Goal: Task Accomplishment & Management: Complete application form

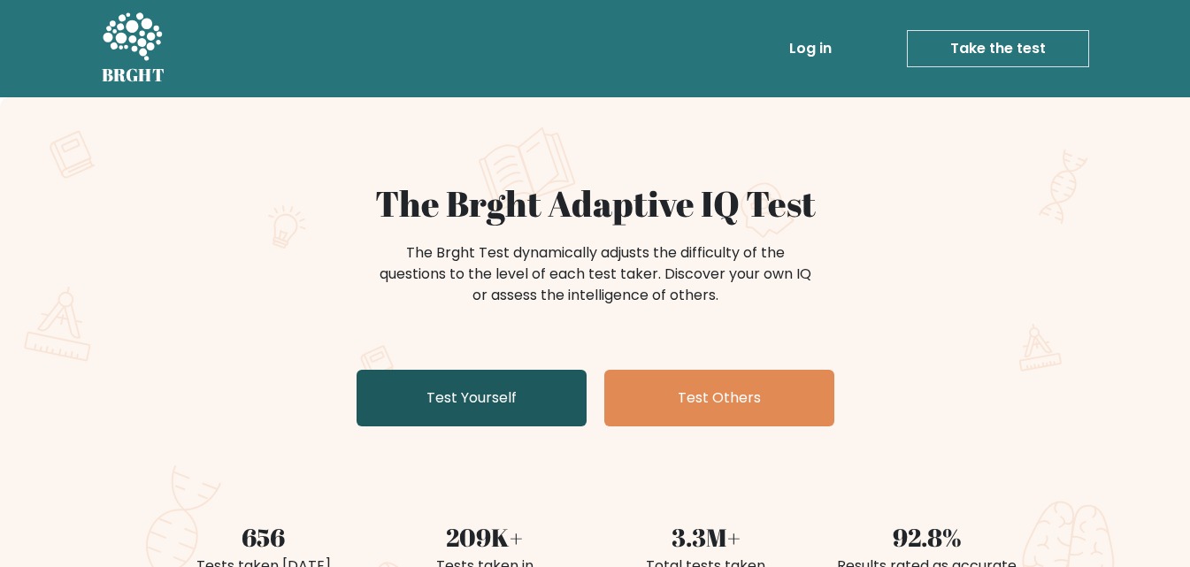
click at [457, 421] on link "Test Yourself" at bounding box center [472, 398] width 230 height 57
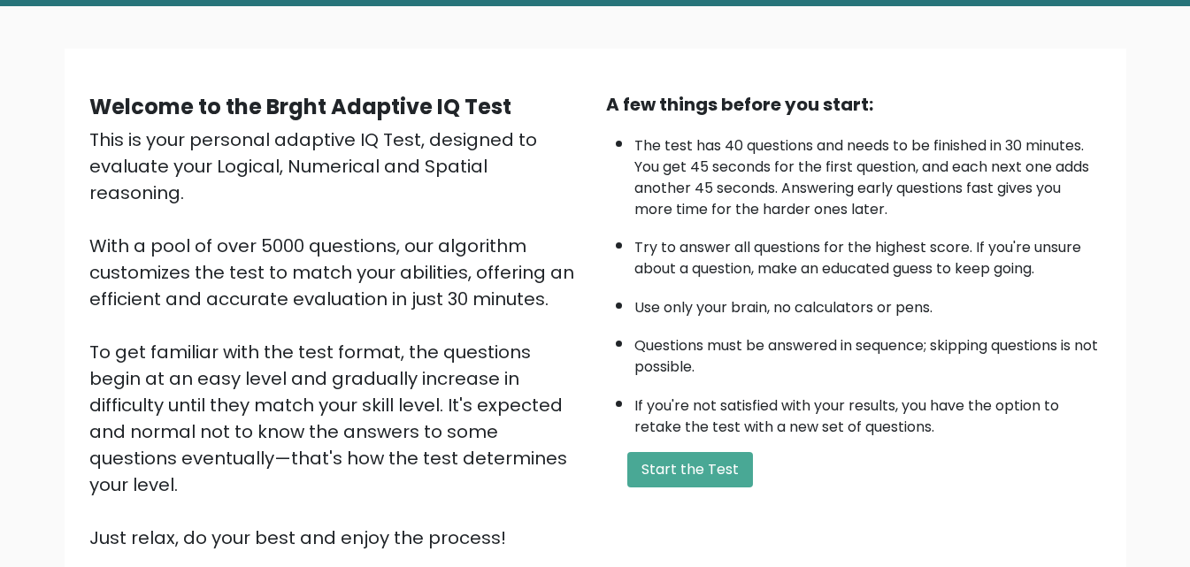
scroll to position [94, 0]
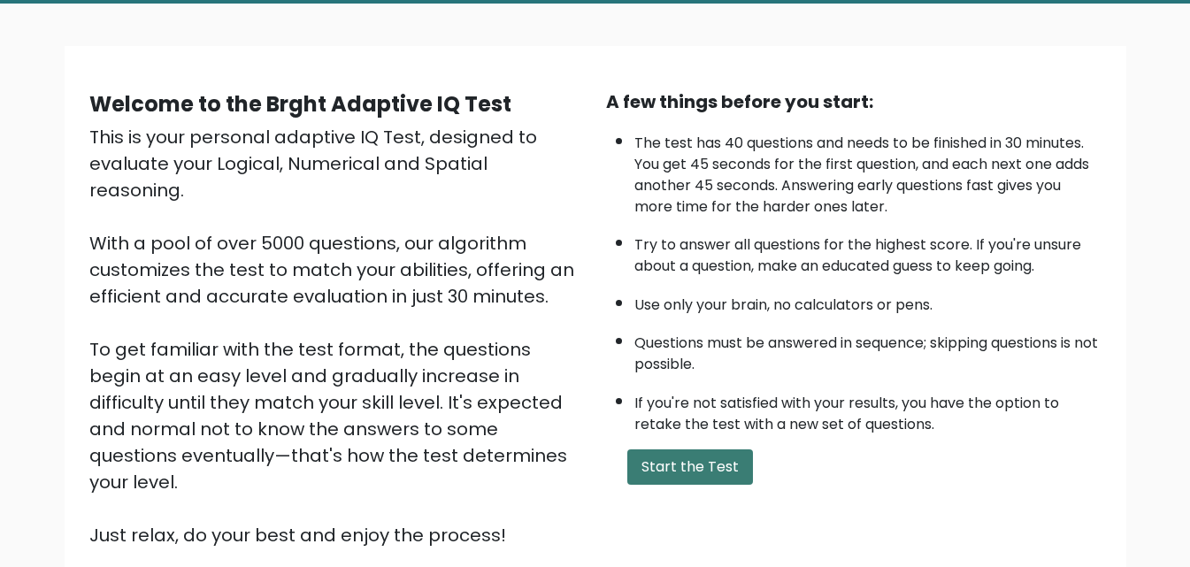
click at [723, 476] on button "Start the Test" at bounding box center [690, 467] width 126 height 35
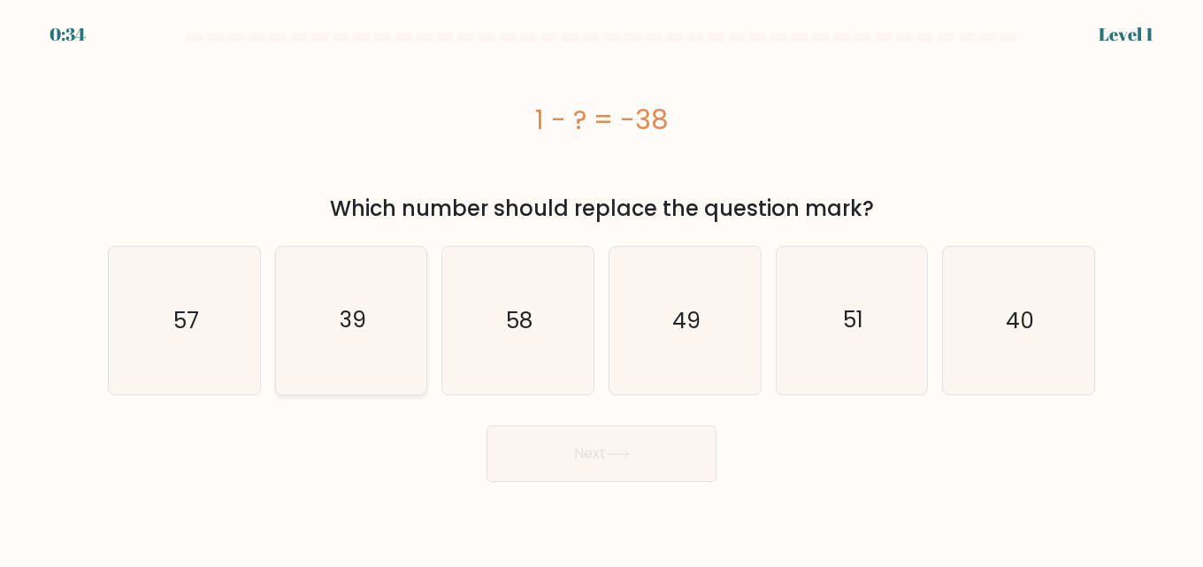
click at [356, 356] on icon "39" at bounding box center [352, 321] width 148 height 148
click at [602, 288] on input "b. 39" at bounding box center [602, 286] width 1 height 4
radio input "true"
click at [592, 452] on button "Next" at bounding box center [602, 454] width 230 height 57
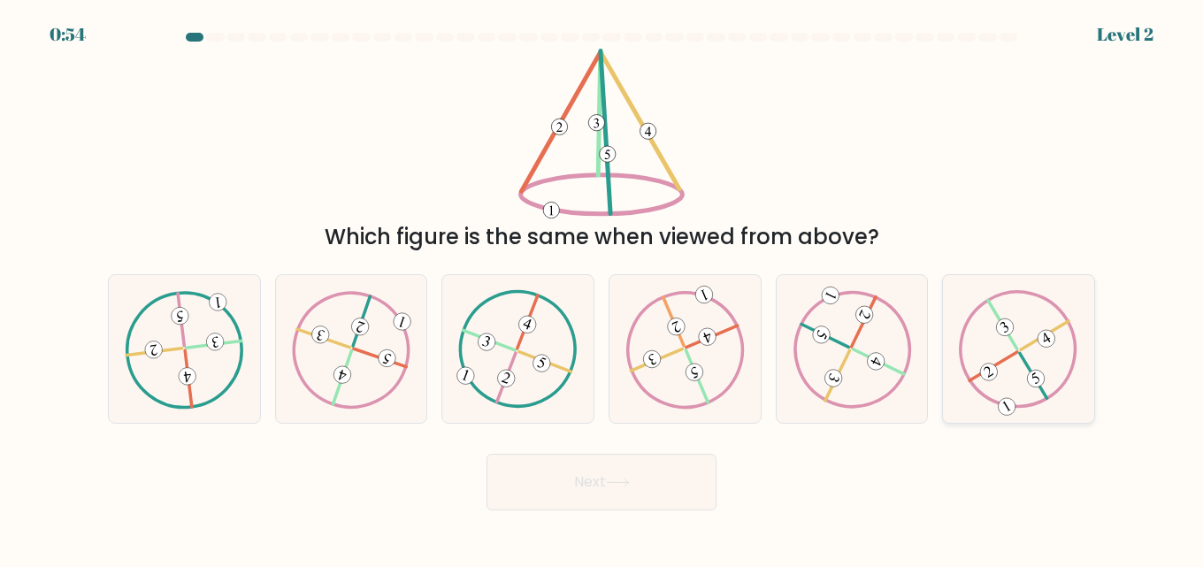
click at [992, 362] on icon at bounding box center [1018, 349] width 119 height 118
click at [603, 288] on input "f." at bounding box center [602, 286] width 1 height 4
radio input "true"
click at [584, 465] on button "Next" at bounding box center [602, 482] width 230 height 57
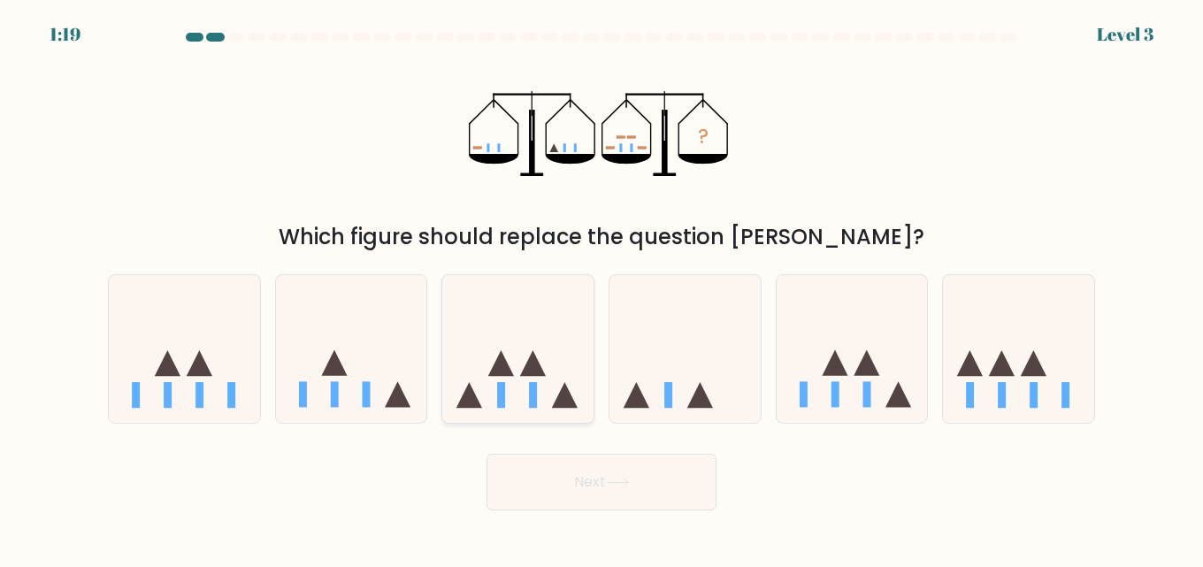
click at [535, 353] on icon at bounding box center [517, 349] width 151 height 125
click at [602, 288] on input "c." at bounding box center [602, 286] width 1 height 4
radio input "true"
click at [597, 484] on button "Next" at bounding box center [602, 482] width 230 height 57
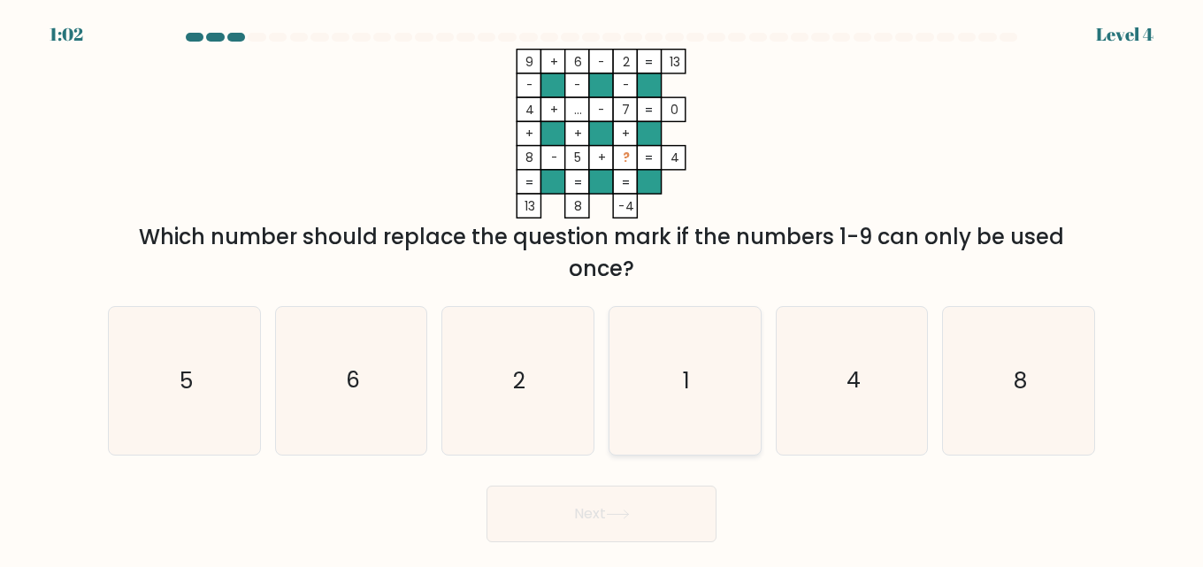
click at [675, 369] on icon "1" at bounding box center [685, 381] width 148 height 148
click at [603, 288] on input "d. 1" at bounding box center [602, 286] width 1 height 4
radio input "true"
click at [630, 511] on icon at bounding box center [618, 515] width 24 height 10
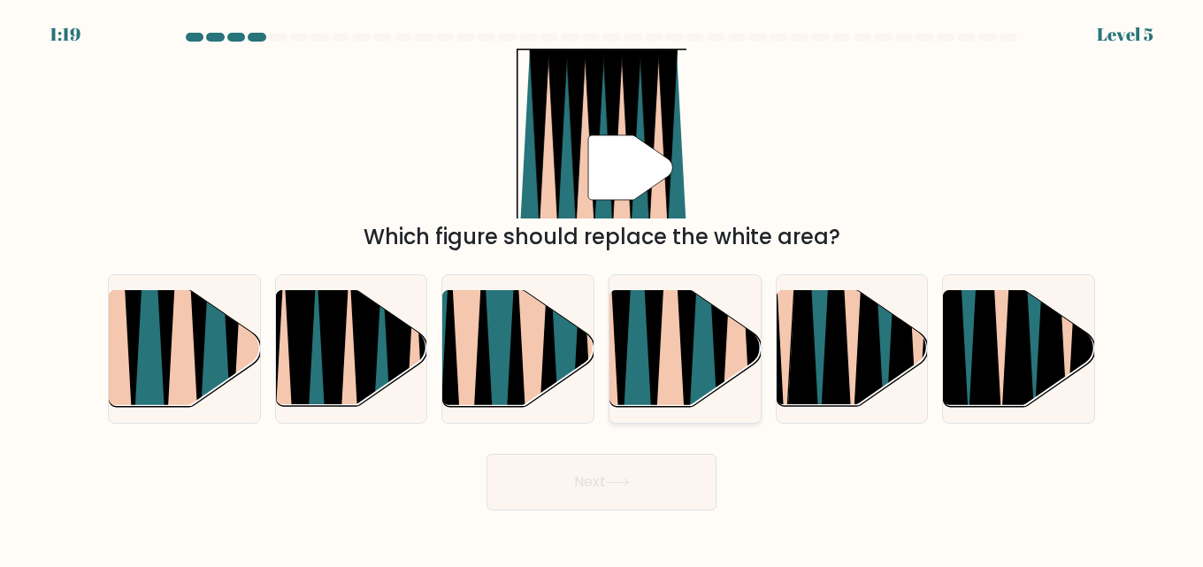
click at [714, 353] on icon at bounding box center [720, 288] width 35 height 303
click at [603, 288] on input "d." at bounding box center [602, 286] width 1 height 4
radio input "true"
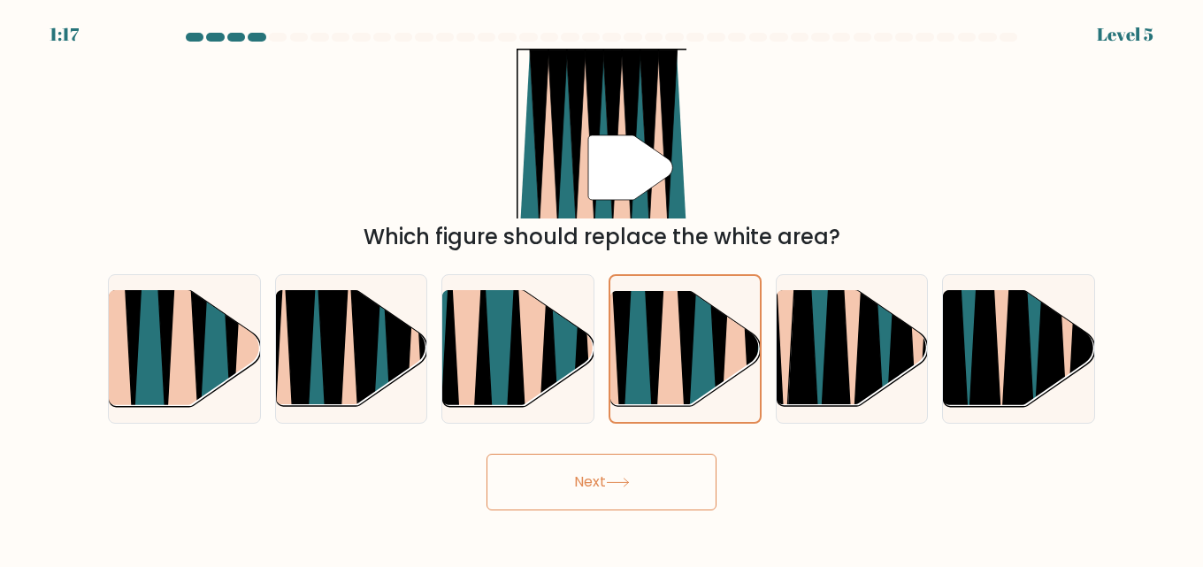
click at [639, 488] on button "Next" at bounding box center [602, 482] width 230 height 57
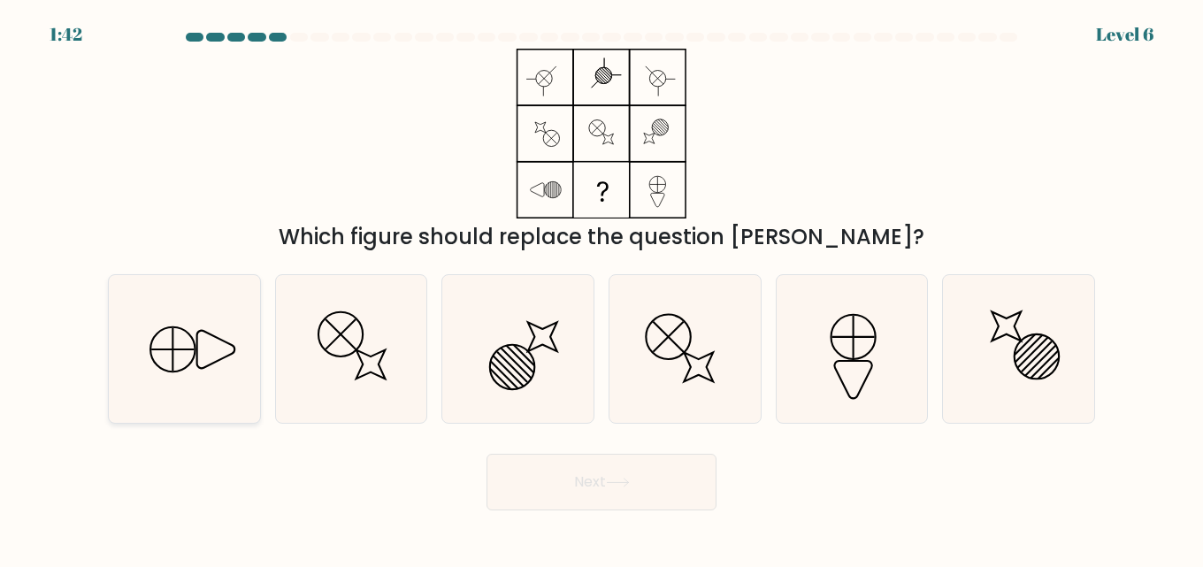
click at [205, 368] on icon at bounding box center [214, 350] width 37 height 38
click at [602, 288] on input "a." at bounding box center [602, 286] width 1 height 4
radio input "true"
click at [581, 476] on button "Next" at bounding box center [602, 482] width 230 height 57
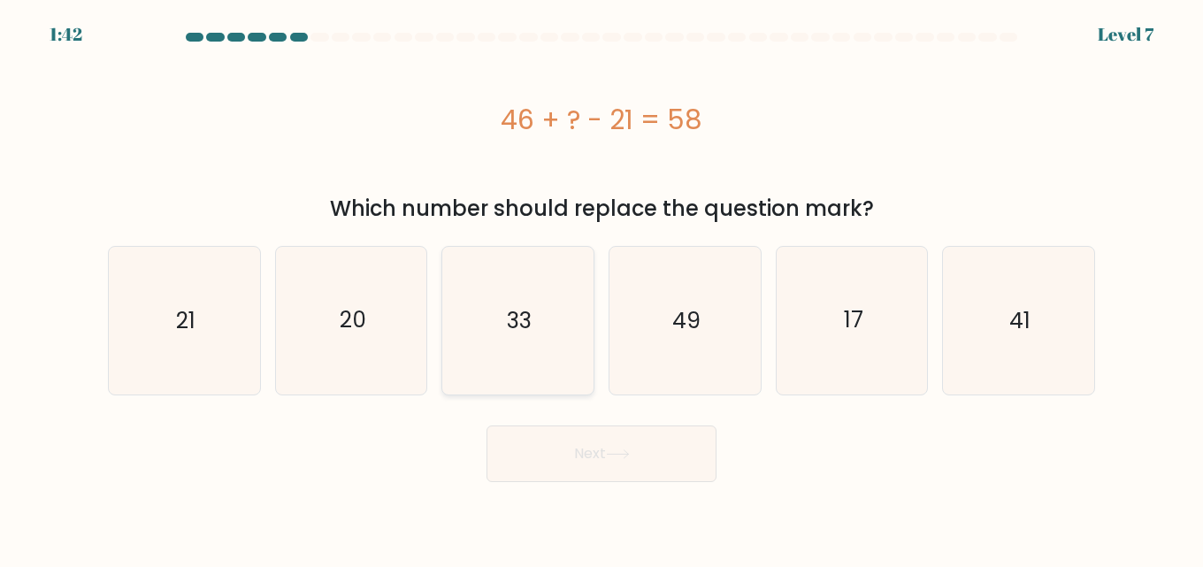
click at [553, 320] on icon "33" at bounding box center [518, 321] width 148 height 148
click at [602, 288] on input "c. 33" at bounding box center [602, 286] width 1 height 4
radio input "true"
click at [592, 454] on button "Next" at bounding box center [602, 454] width 230 height 57
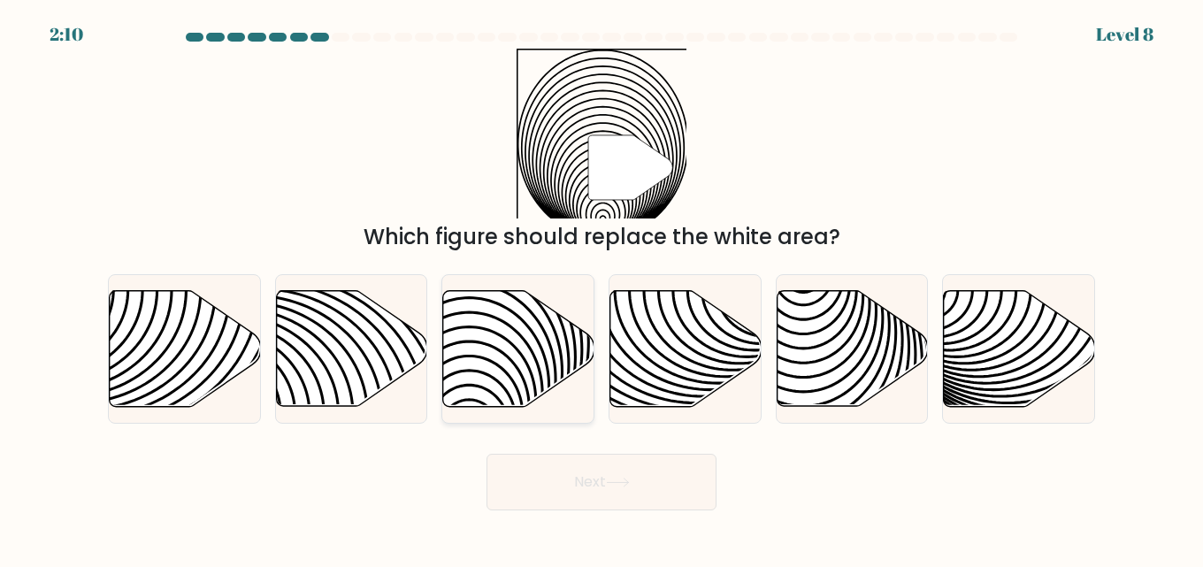
click at [491, 375] on icon at bounding box center [470, 290] width 304 height 304
click at [602, 288] on input "c." at bounding box center [602, 286] width 1 height 4
radio input "true"
click at [608, 477] on button "Next" at bounding box center [602, 482] width 230 height 57
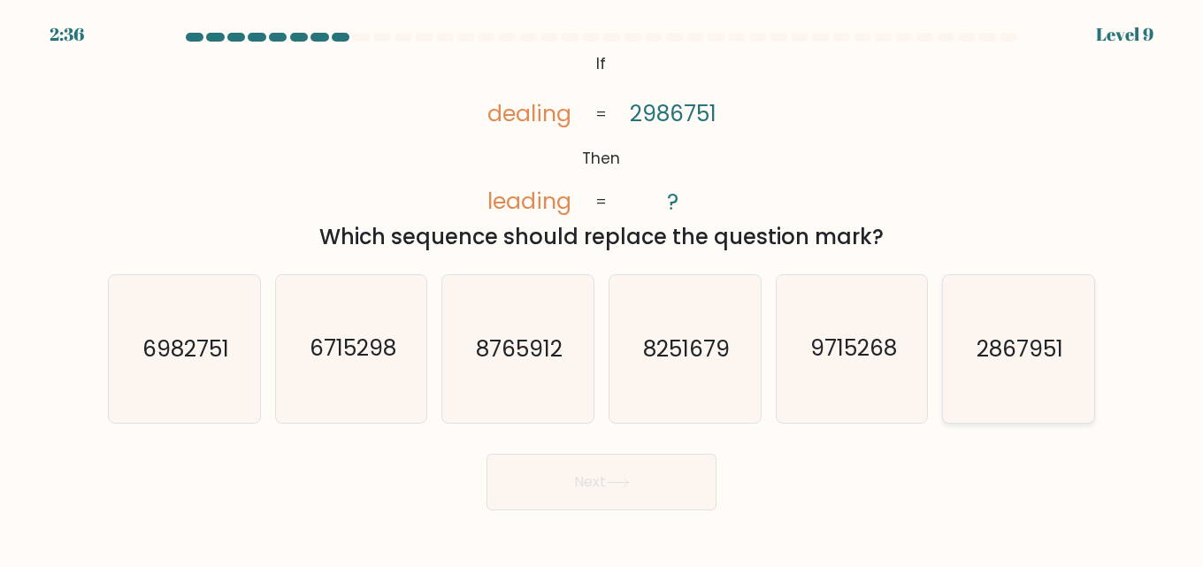
click at [1019, 373] on icon "2867951" at bounding box center [1019, 349] width 148 height 148
click at [603, 288] on input "f. 2867951" at bounding box center [602, 286] width 1 height 4
radio input "true"
click at [687, 474] on button "Next" at bounding box center [602, 482] width 230 height 57
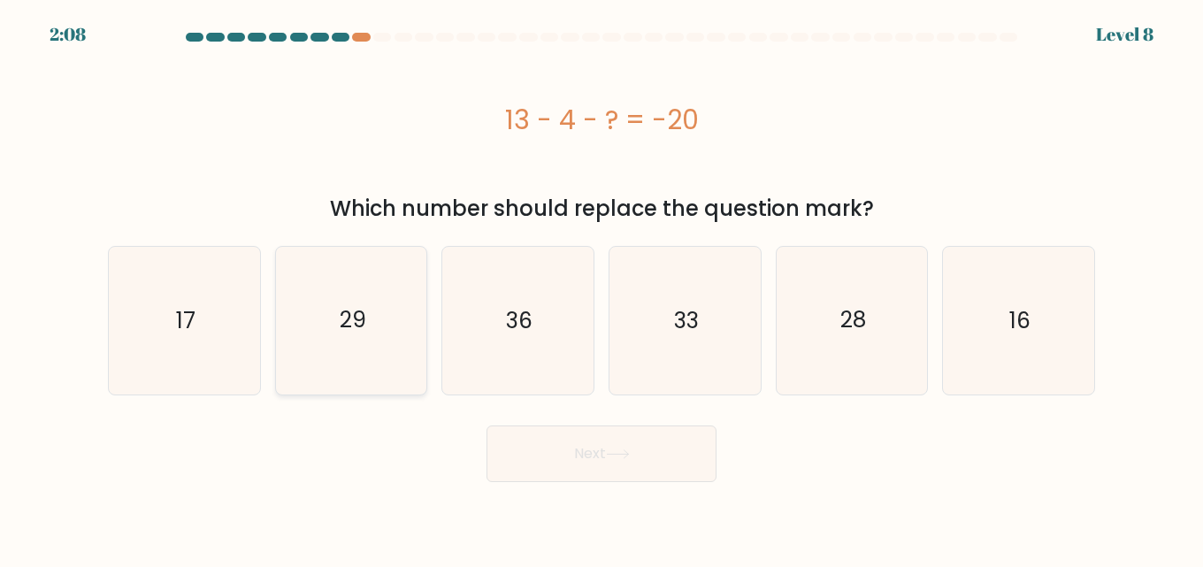
click at [369, 333] on icon "29" at bounding box center [352, 321] width 148 height 148
click at [602, 288] on input "b. 29" at bounding box center [602, 286] width 1 height 4
radio input "true"
click at [588, 459] on button "Next" at bounding box center [602, 454] width 230 height 57
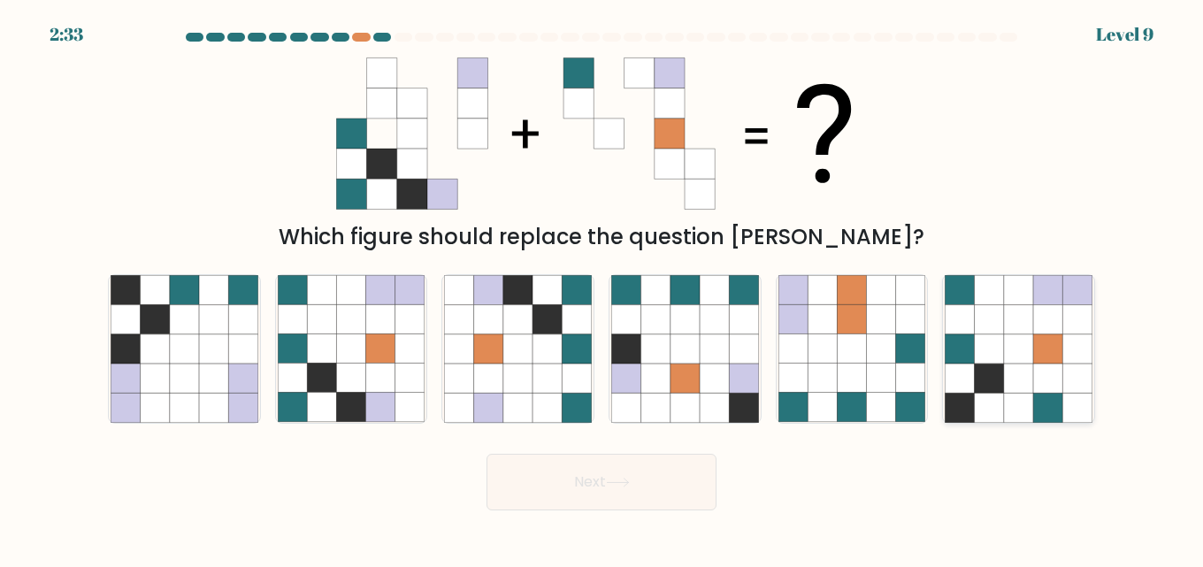
click at [1007, 383] on icon at bounding box center [1018, 378] width 29 height 29
click at [603, 288] on input "f." at bounding box center [602, 286] width 1 height 4
radio input "true"
click at [647, 477] on button "Next" at bounding box center [602, 482] width 230 height 57
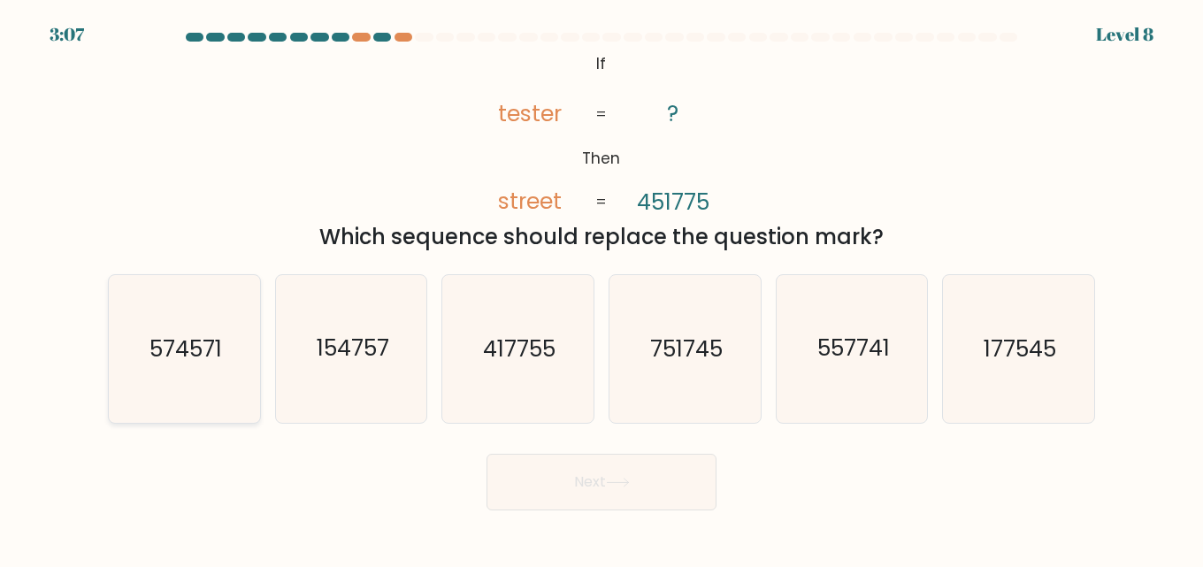
click at [181, 371] on icon "574571" at bounding box center [185, 349] width 148 height 148
click at [602, 288] on input "a. 574571" at bounding box center [602, 286] width 1 height 4
radio input "true"
click at [581, 486] on button "Next" at bounding box center [602, 482] width 230 height 57
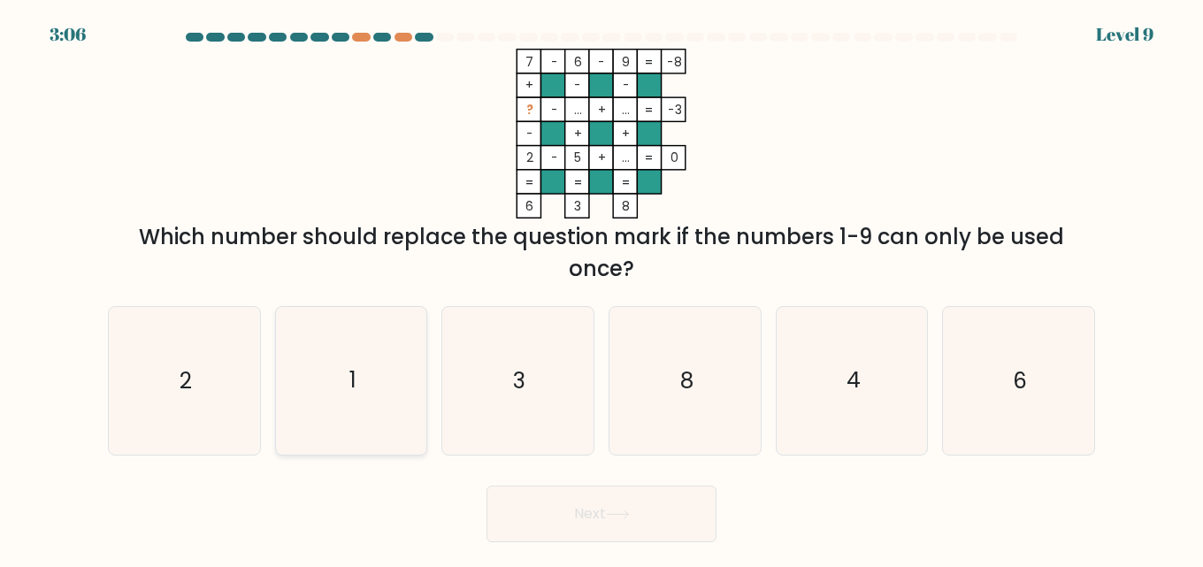
click at [355, 380] on text "1" at bounding box center [353, 380] width 7 height 31
click at [602, 288] on input "b. 1" at bounding box center [602, 286] width 1 height 4
radio input "true"
click at [637, 522] on button "Next" at bounding box center [602, 514] width 230 height 57
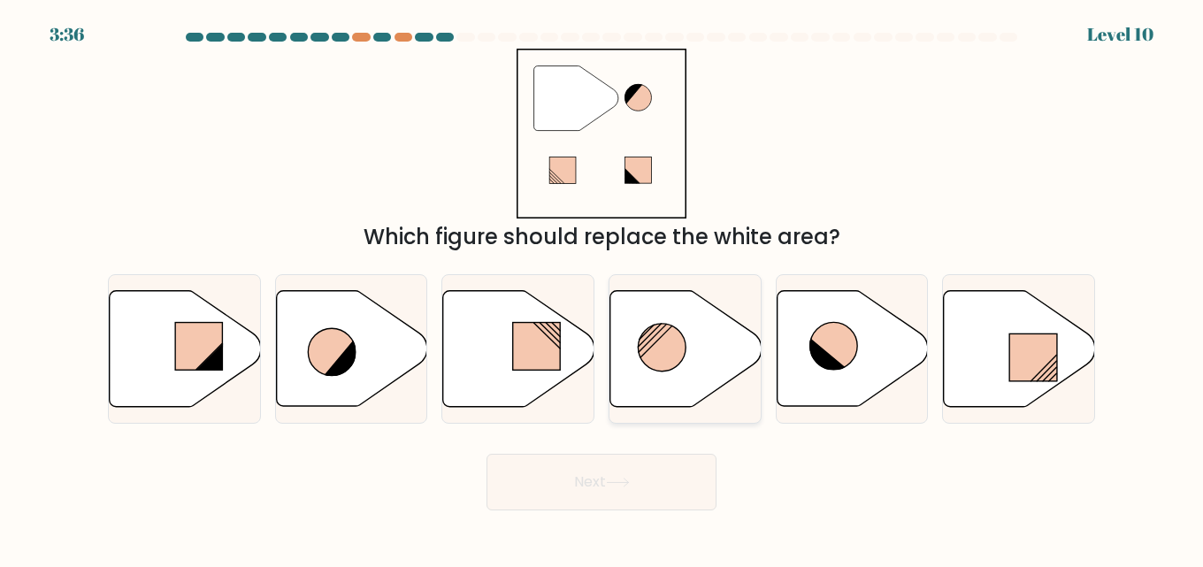
click at [687, 358] on icon at bounding box center [686, 349] width 151 height 116
click at [603, 288] on input "d." at bounding box center [602, 286] width 1 height 4
radio input "true"
click at [670, 476] on button "Next" at bounding box center [602, 482] width 230 height 57
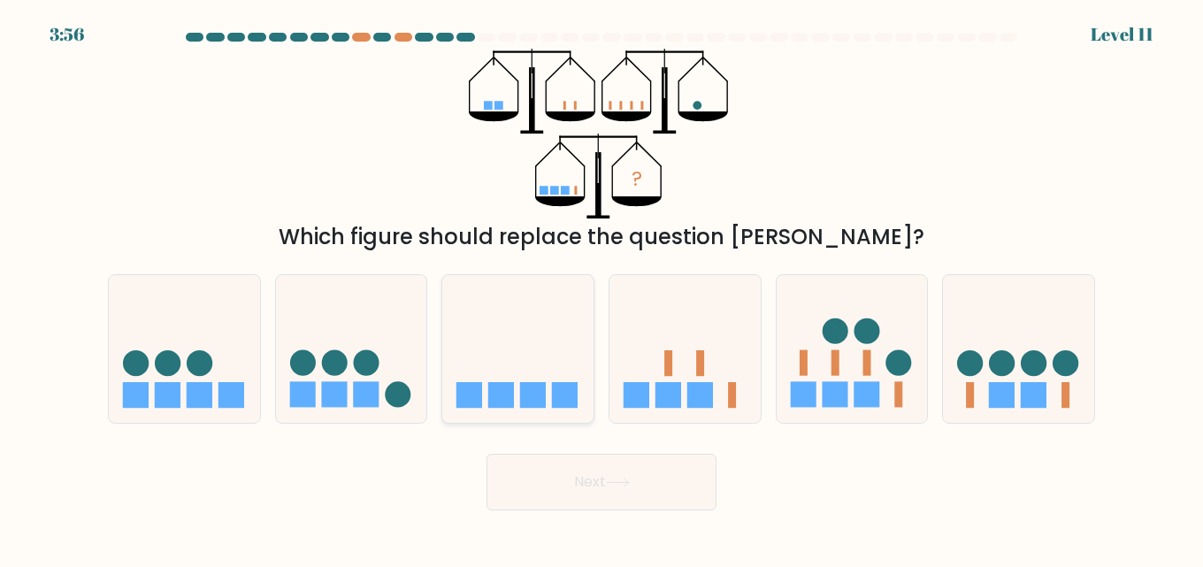
click at [523, 359] on icon at bounding box center [517, 349] width 151 height 125
click at [602, 288] on input "c." at bounding box center [602, 286] width 1 height 4
radio input "true"
click at [565, 475] on button "Next" at bounding box center [602, 482] width 230 height 57
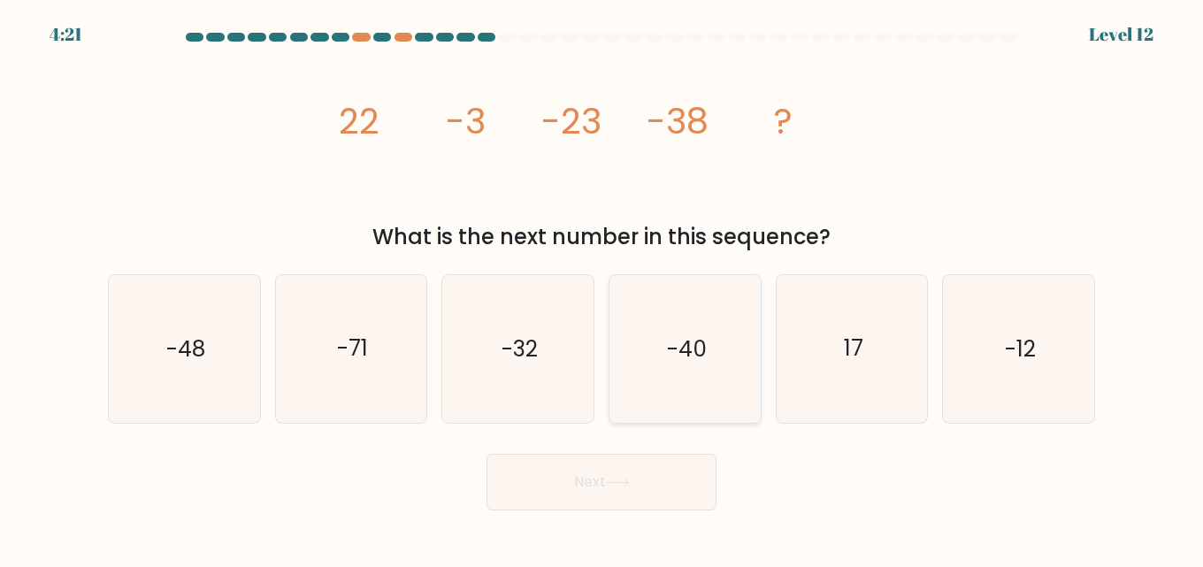
click at [675, 288] on icon "-40" at bounding box center [685, 349] width 148 height 148
click at [603, 288] on input "d. -40" at bounding box center [602, 286] width 1 height 4
radio input "true"
click at [650, 486] on button "Next" at bounding box center [602, 482] width 230 height 57
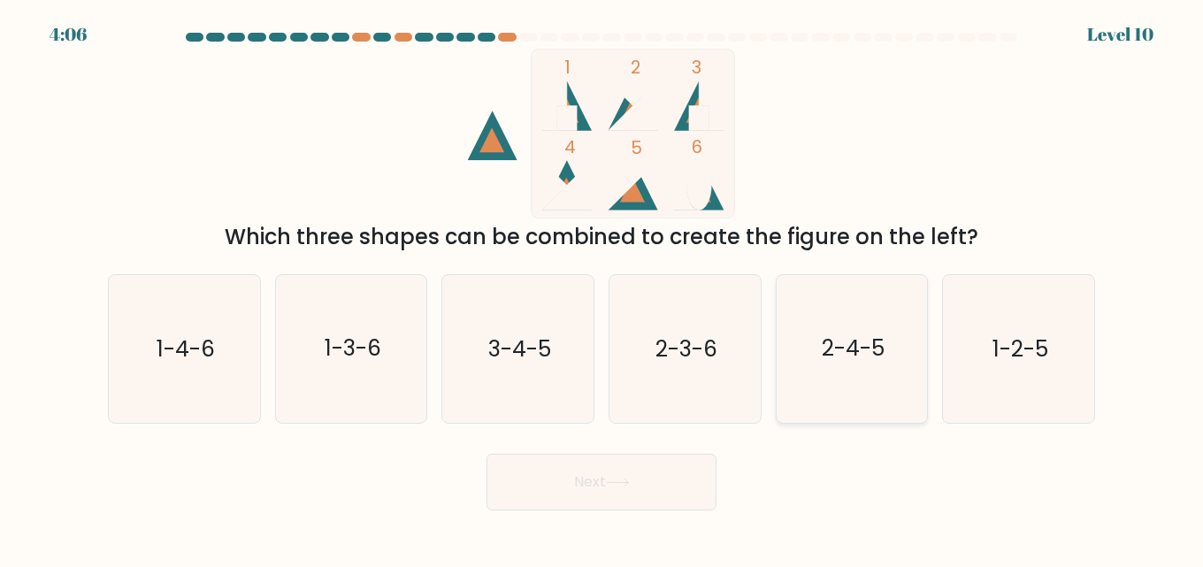
click at [844, 361] on text "2-4-5" at bounding box center [853, 349] width 63 height 31
click at [603, 288] on input "e. 2-4-5" at bounding box center [602, 286] width 1 height 4
radio input "true"
click at [639, 489] on button "Next" at bounding box center [602, 482] width 230 height 57
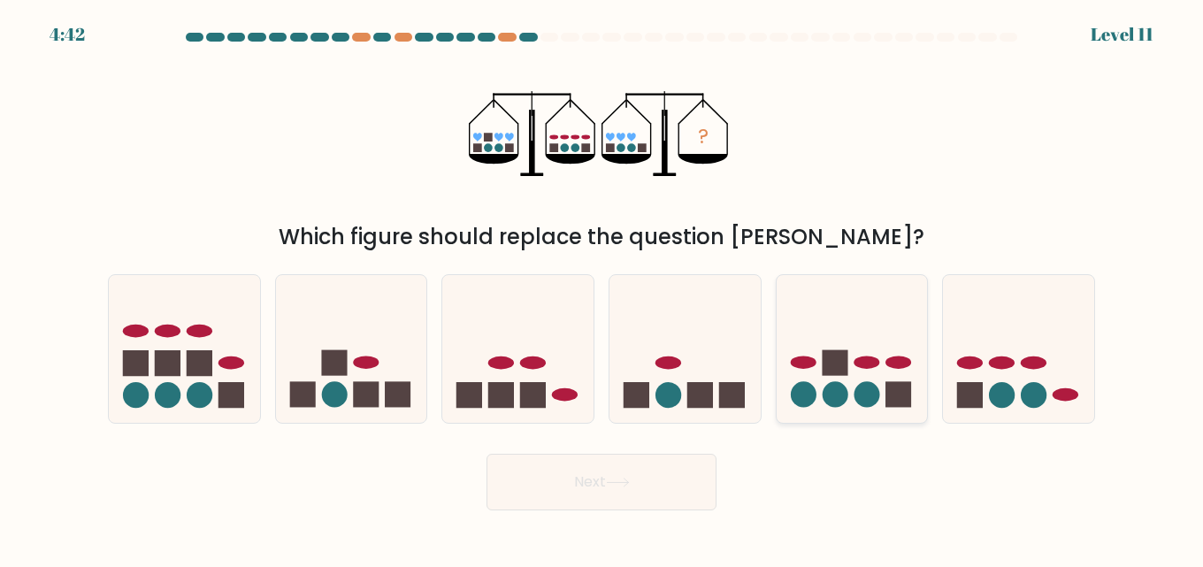
click at [824, 384] on icon at bounding box center [852, 349] width 151 height 125
click at [603, 288] on input "e." at bounding box center [602, 286] width 1 height 4
radio input "true"
click at [655, 493] on button "Next" at bounding box center [602, 482] width 230 height 57
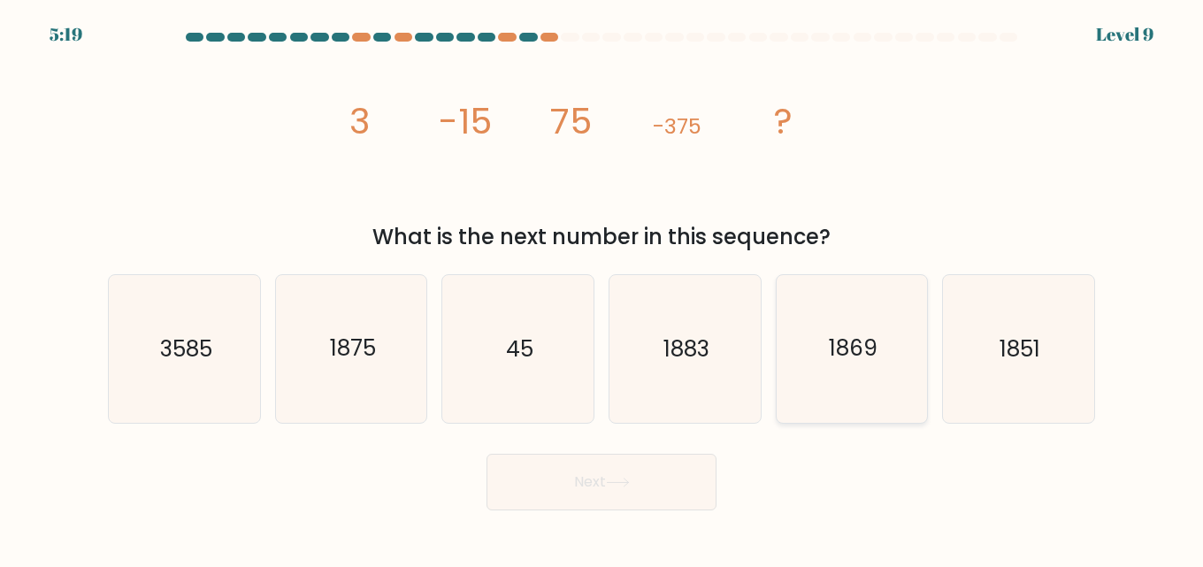
click at [831, 387] on icon "1869" at bounding box center [853, 349] width 148 height 148
click at [603, 288] on input "e. 1869" at bounding box center [602, 286] width 1 height 4
radio input "true"
click at [676, 499] on button "Next" at bounding box center [602, 482] width 230 height 57
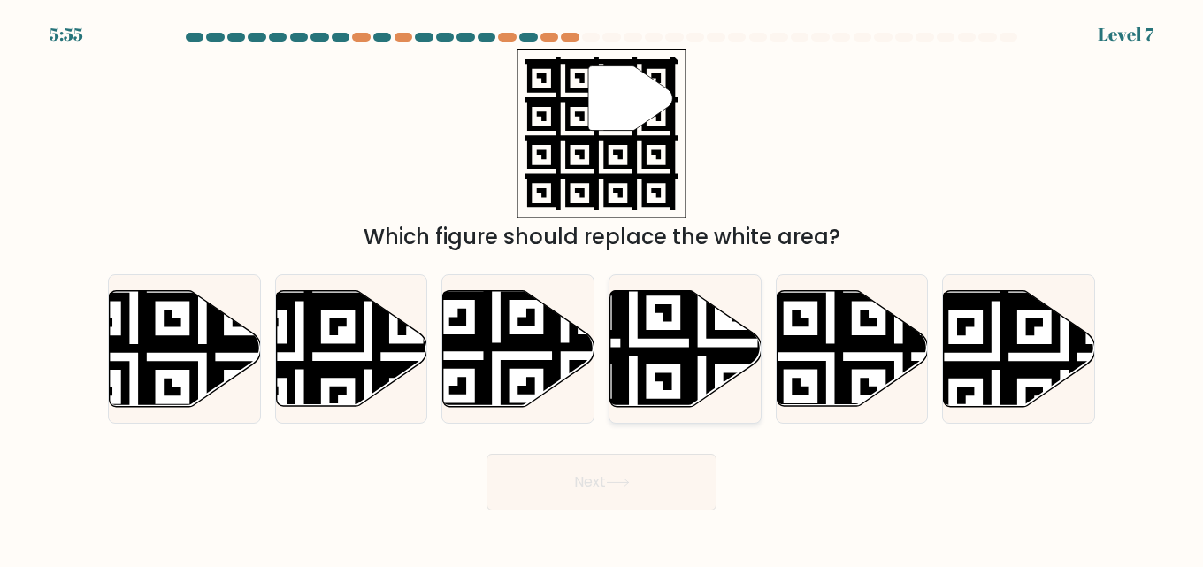
click at [687, 357] on icon at bounding box center [633, 411] width 274 height 274
click at [603, 288] on input "d." at bounding box center [602, 286] width 1 height 4
radio input "true"
click at [667, 473] on button "Next" at bounding box center [602, 482] width 230 height 57
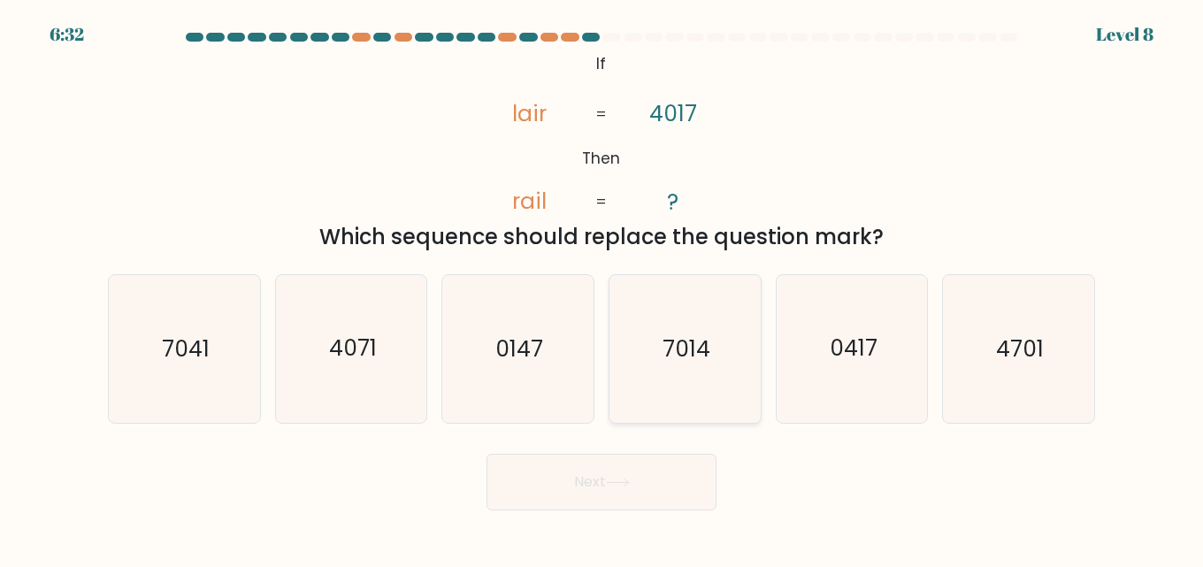
click at [709, 345] on text "7014" at bounding box center [687, 349] width 48 height 31
click at [603, 288] on input "d. 7014" at bounding box center [602, 286] width 1 height 4
radio input "true"
click at [688, 479] on button "Next" at bounding box center [602, 482] width 230 height 57
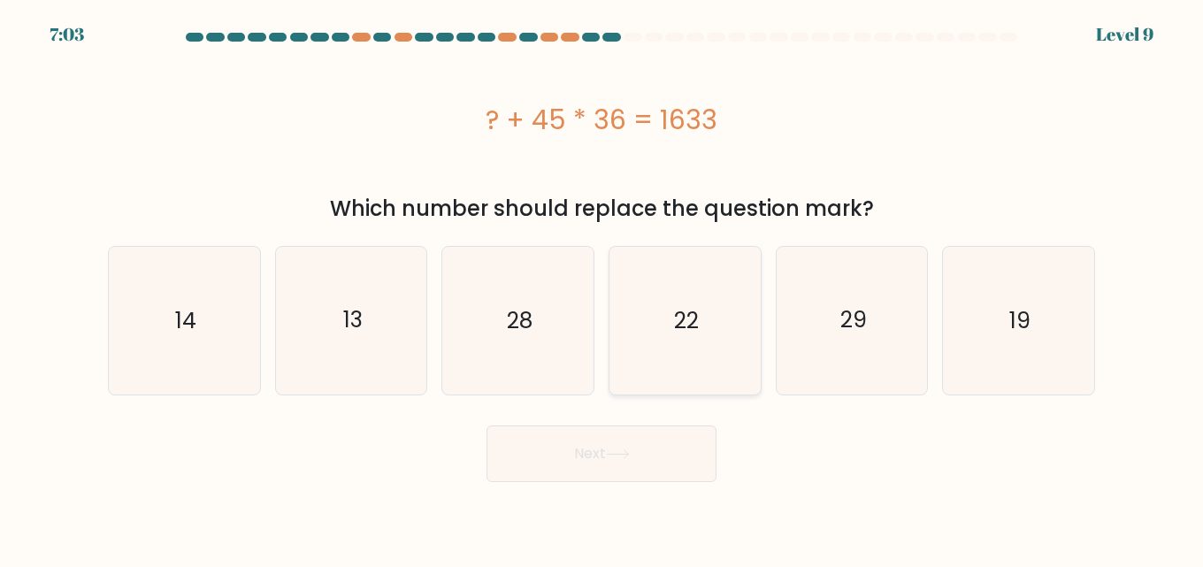
click at [692, 333] on text "22" at bounding box center [686, 320] width 25 height 31
click at [603, 288] on input "d. 22" at bounding box center [602, 286] width 1 height 4
radio input "true"
click at [520, 328] on text "28" at bounding box center [520, 320] width 26 height 31
click at [602, 288] on input "c. 28" at bounding box center [602, 286] width 1 height 4
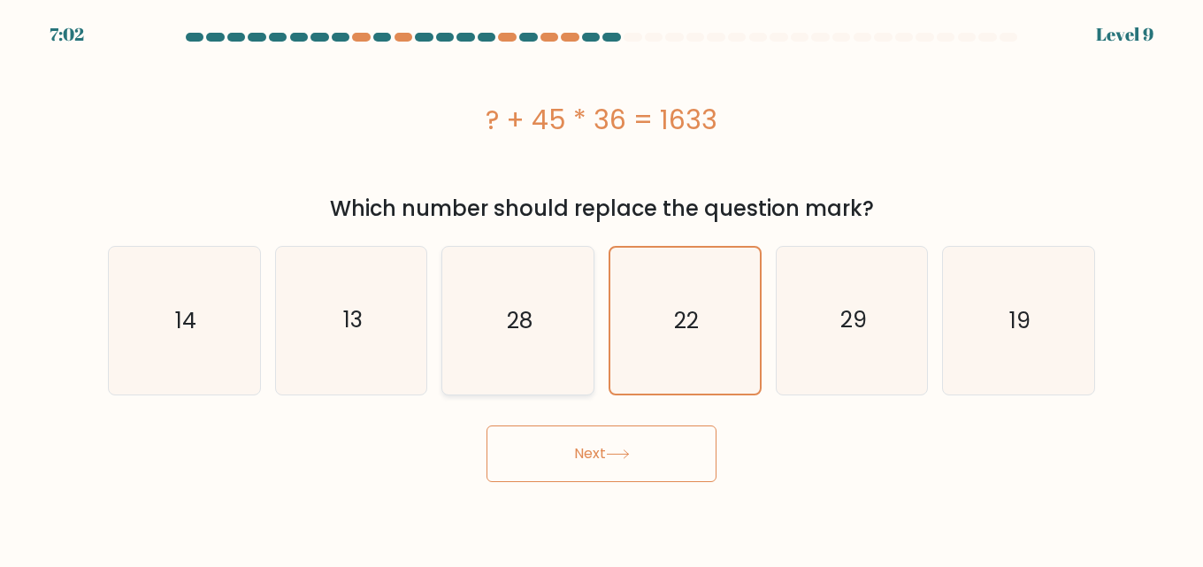
radio input "true"
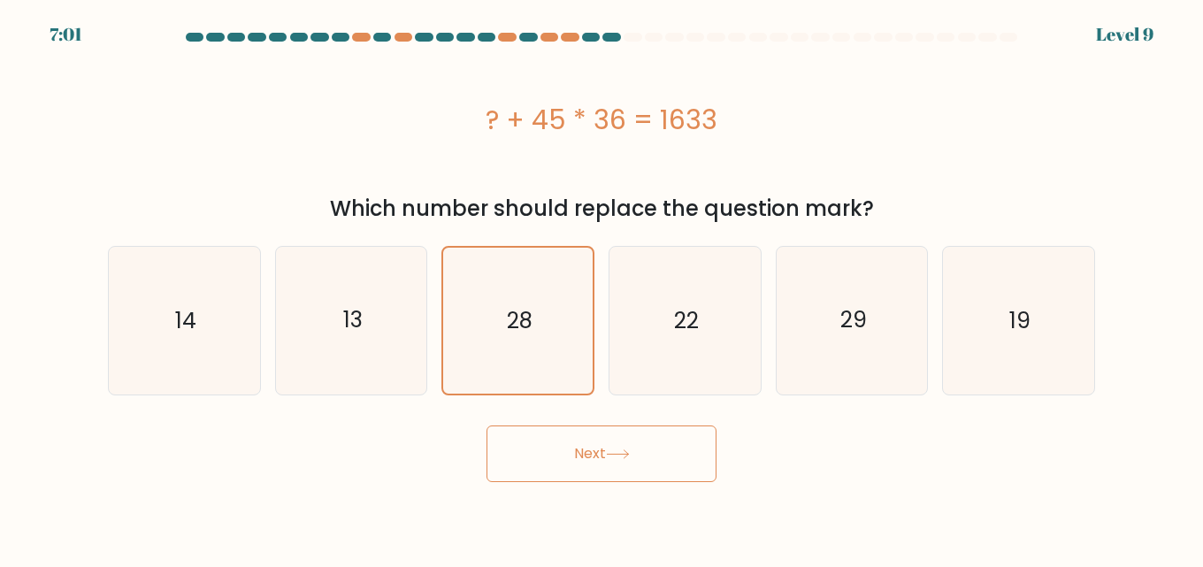
click at [554, 441] on button "Next" at bounding box center [602, 454] width 230 height 57
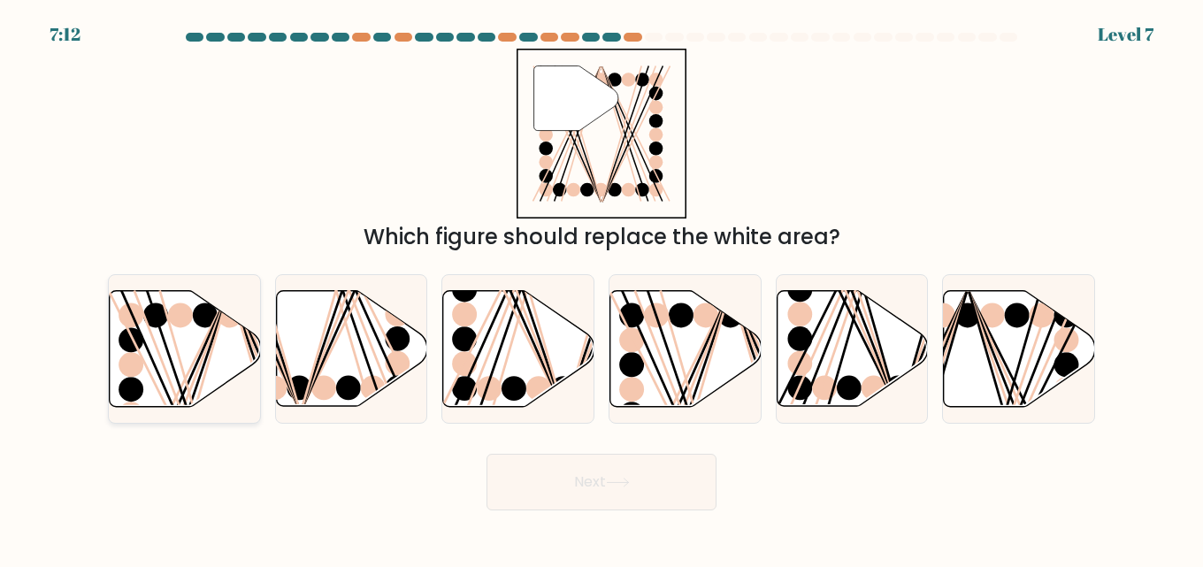
click at [183, 364] on icon at bounding box center [185, 349] width 151 height 116
click at [602, 288] on input "a." at bounding box center [602, 286] width 1 height 4
radio input "true"
click at [564, 499] on button "Next" at bounding box center [602, 482] width 230 height 57
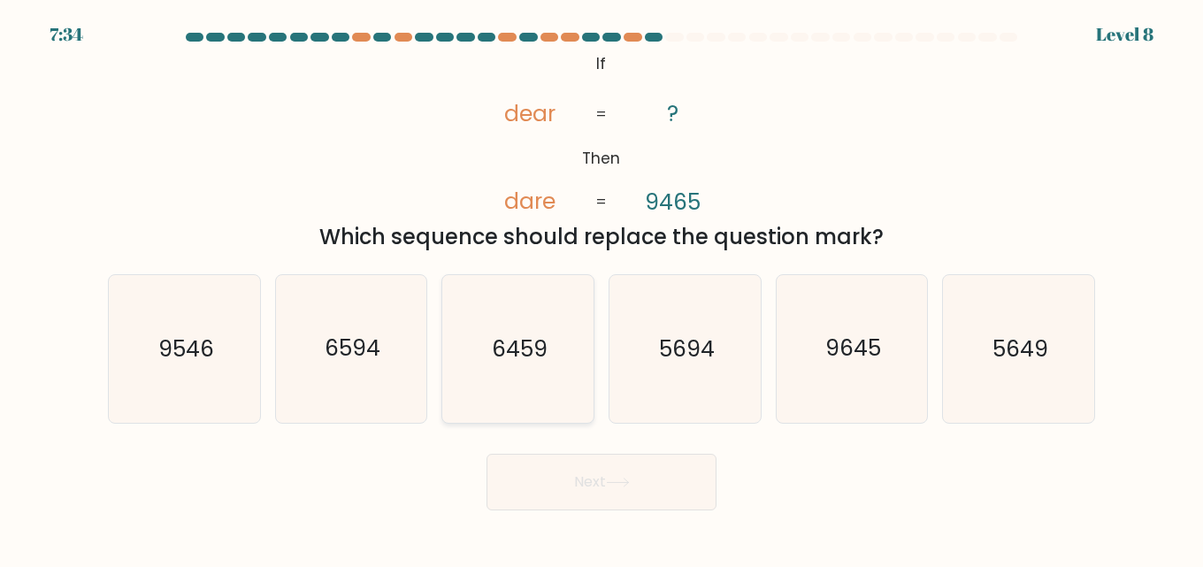
click at [556, 394] on icon "6459" at bounding box center [518, 349] width 148 height 148
click at [602, 288] on input "c. 6459" at bounding box center [602, 286] width 1 height 4
radio input "true"
click at [594, 483] on button "Next" at bounding box center [602, 482] width 230 height 57
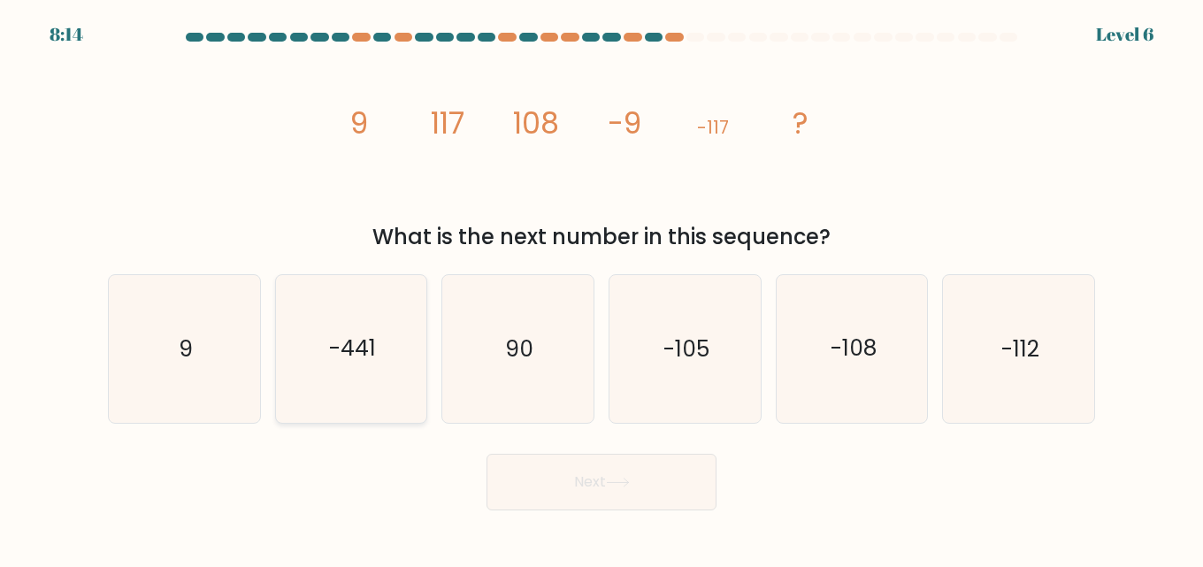
click at [372, 322] on icon "-441" at bounding box center [352, 349] width 148 height 148
click at [602, 288] on input "b. -441" at bounding box center [602, 286] width 1 height 4
radio input "true"
click at [545, 503] on button "Next" at bounding box center [602, 482] width 230 height 57
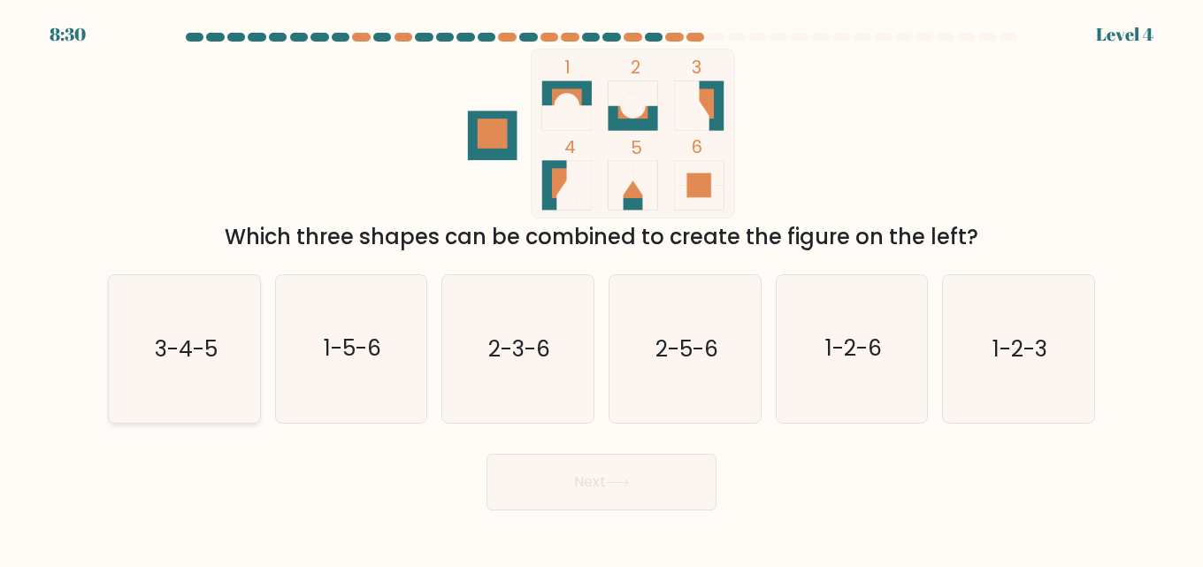
click at [216, 367] on icon "3-4-5" at bounding box center [185, 349] width 148 height 148
click at [602, 288] on input "a. 3-4-5" at bounding box center [602, 286] width 1 height 4
radio input "true"
click at [519, 497] on button "Next" at bounding box center [602, 482] width 230 height 57
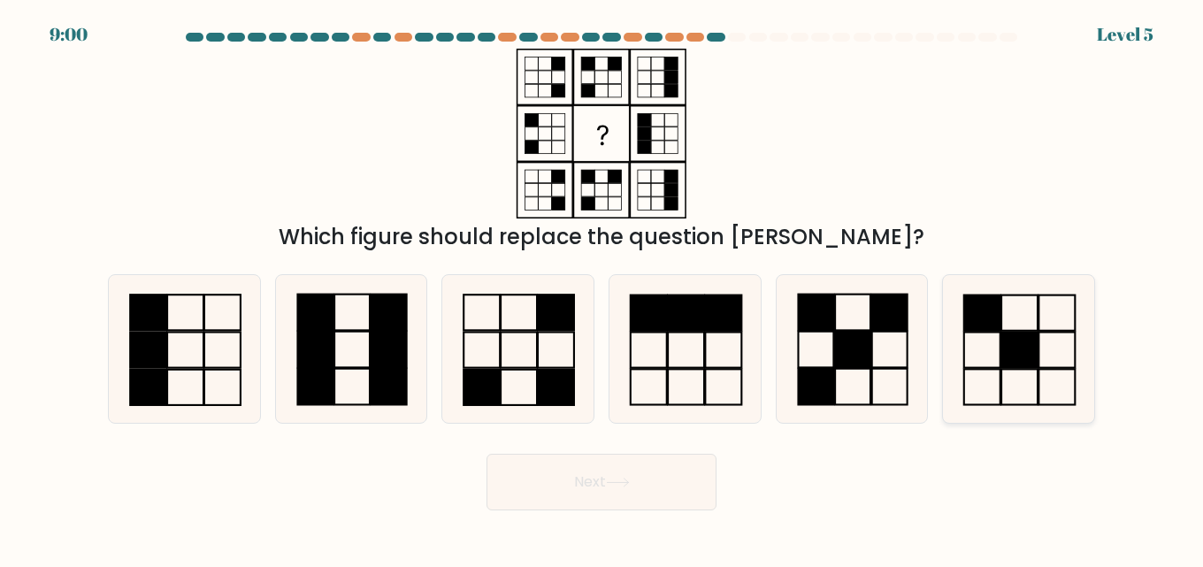
click at [980, 362] on icon at bounding box center [1019, 349] width 148 height 148
click at [603, 288] on input "f." at bounding box center [602, 286] width 1 height 4
radio input "true"
click at [680, 459] on button "Next" at bounding box center [602, 482] width 230 height 57
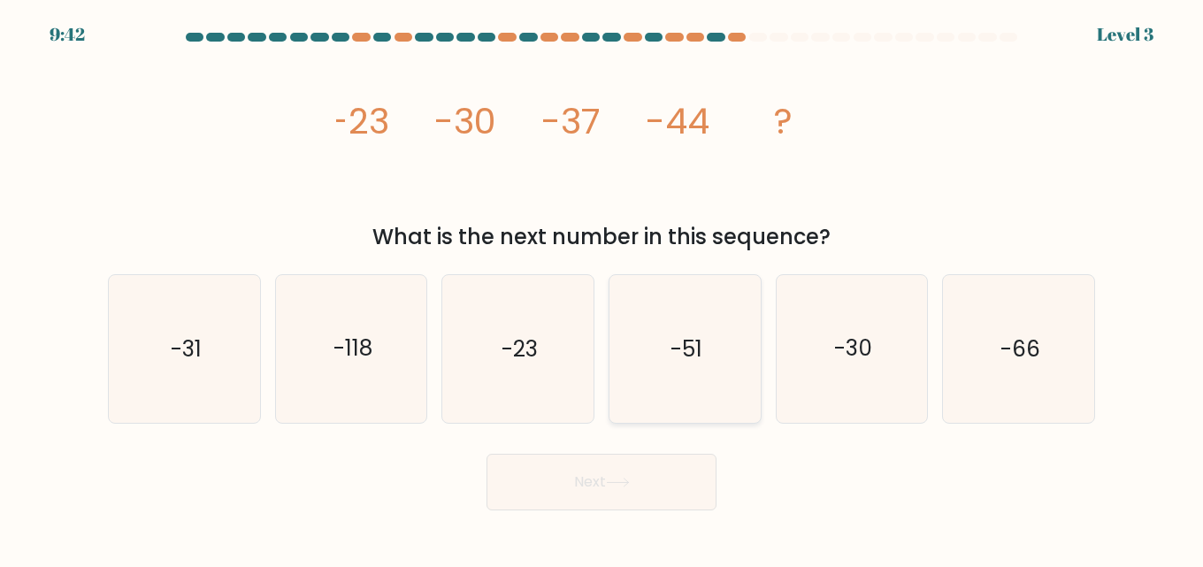
click at [695, 365] on icon "-51" at bounding box center [685, 349] width 148 height 148
click at [603, 288] on input "d. -51" at bounding box center [602, 286] width 1 height 4
radio input "true"
click at [652, 458] on button "Next" at bounding box center [602, 482] width 230 height 57
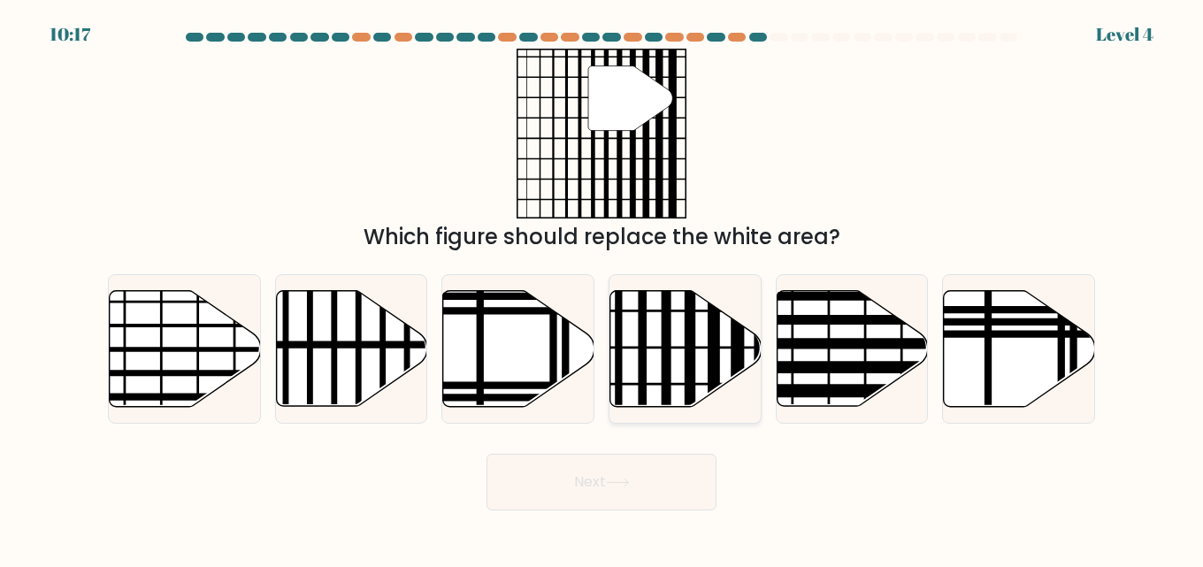
click at [638, 368] on icon at bounding box center [686, 349] width 151 height 116
click at [603, 288] on input "d." at bounding box center [602, 286] width 1 height 4
radio input "true"
click at [648, 487] on button "Next" at bounding box center [602, 482] width 230 height 57
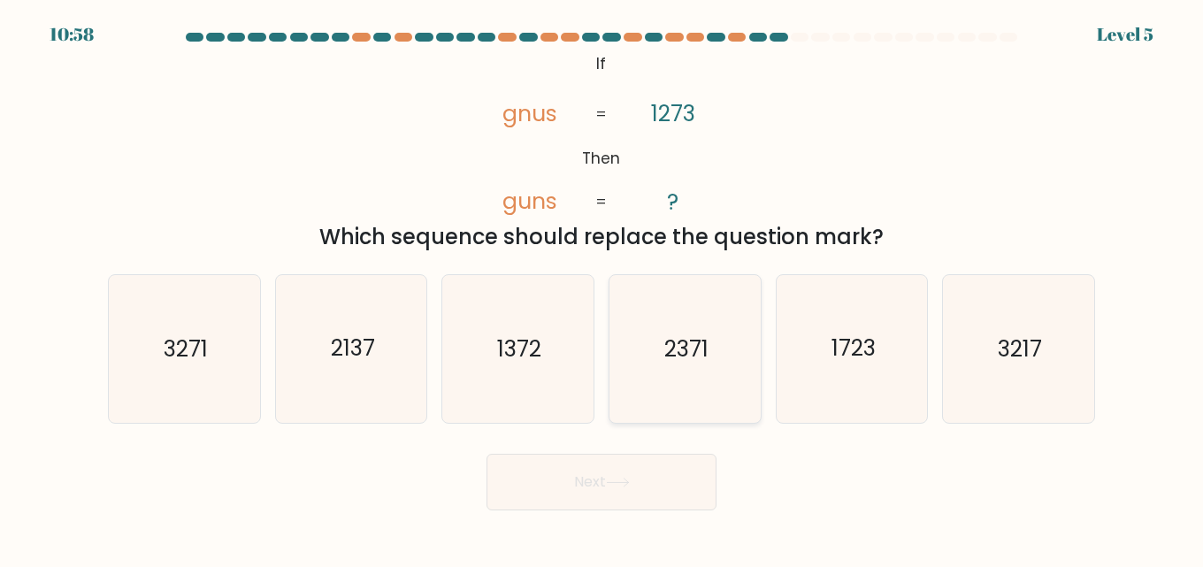
click at [683, 335] on text "2371" at bounding box center [687, 349] width 44 height 31
click at [603, 288] on input "d. 2371" at bounding box center [602, 286] width 1 height 4
radio input "true"
click at [617, 471] on button "Next" at bounding box center [602, 482] width 230 height 57
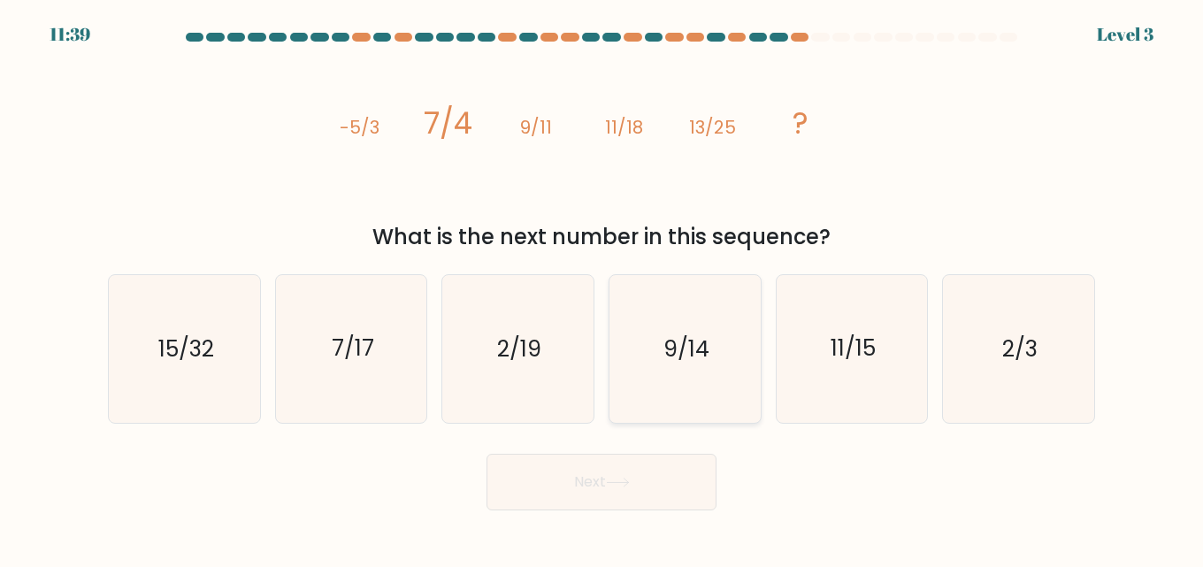
click at [680, 350] on text "9/14" at bounding box center [687, 349] width 46 height 31
click at [603, 288] on input "d. 9/14" at bounding box center [602, 286] width 1 height 4
radio input "true"
click at [619, 480] on icon at bounding box center [618, 483] width 24 height 10
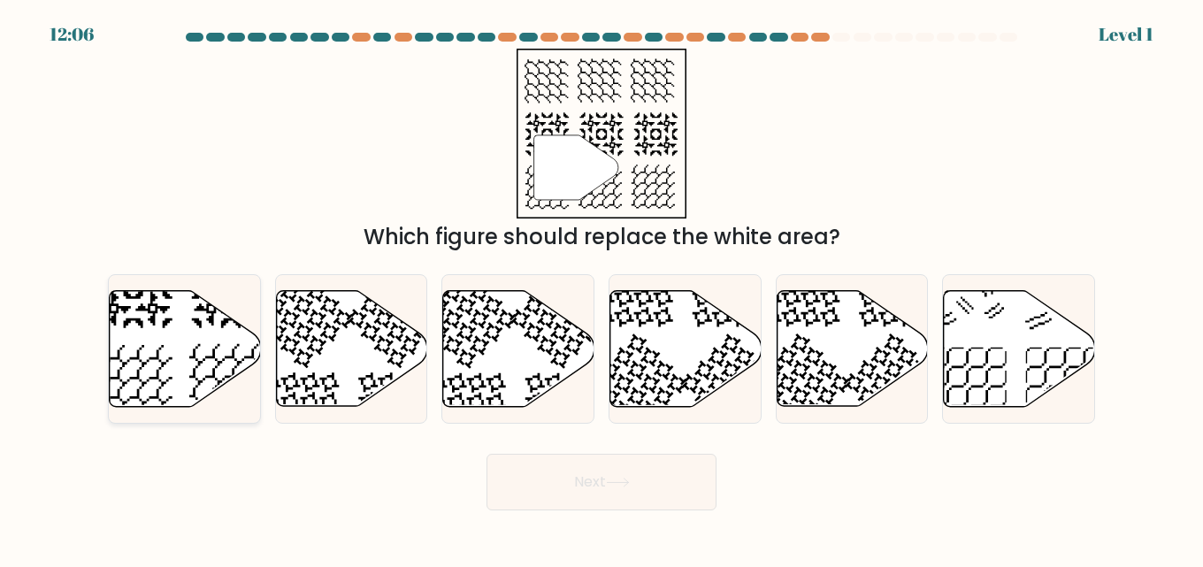
click at [173, 384] on icon at bounding box center [185, 349] width 151 height 116
click at [602, 288] on input "a." at bounding box center [602, 286] width 1 height 4
radio input "true"
click at [536, 483] on button "Next" at bounding box center [602, 482] width 230 height 57
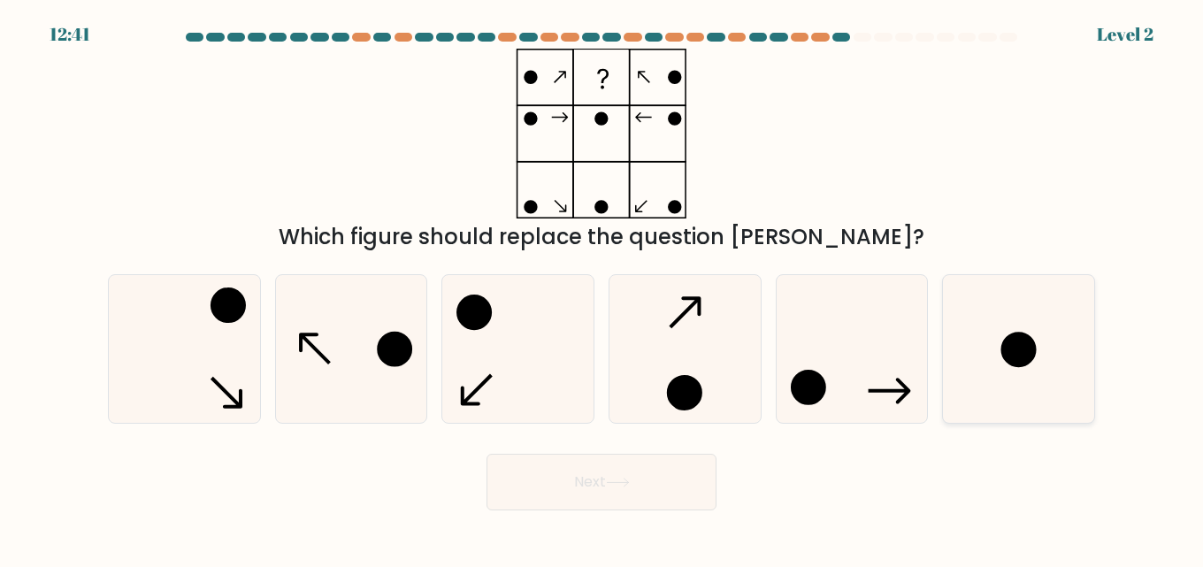
click at [972, 365] on icon at bounding box center [1019, 349] width 148 height 148
click at [603, 288] on input "f." at bounding box center [602, 286] width 1 height 4
radio input "true"
click at [657, 477] on button "Next" at bounding box center [602, 482] width 230 height 57
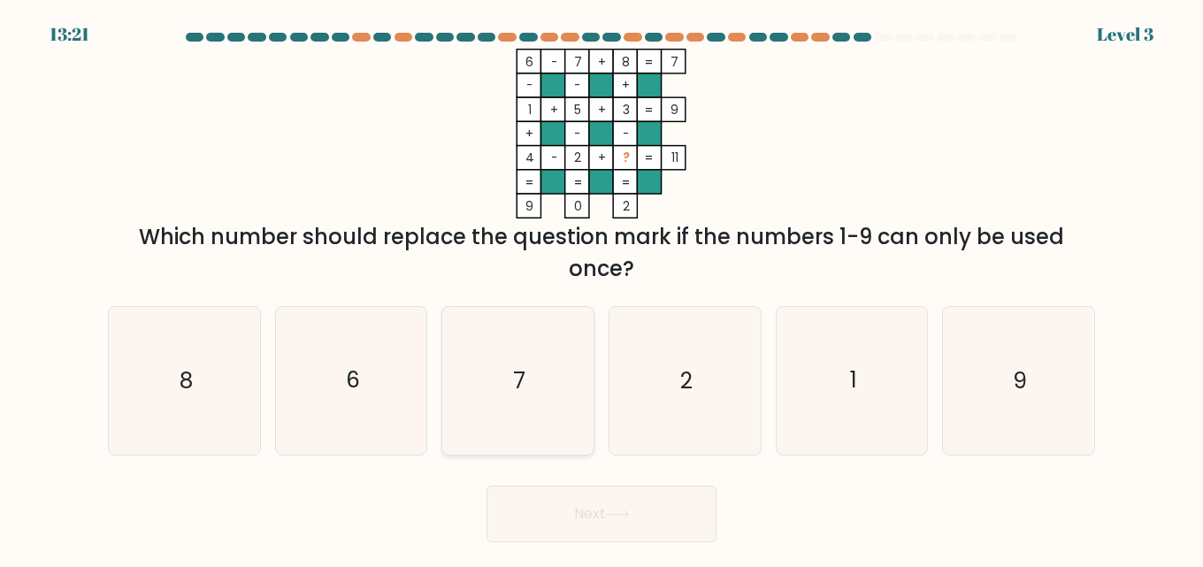
click at [485, 381] on icon "7" at bounding box center [518, 381] width 148 height 148
click at [602, 288] on input "c. 7" at bounding box center [602, 286] width 1 height 4
radio input "true"
click at [1010, 405] on icon "9" at bounding box center [1019, 381] width 148 height 148
click at [603, 288] on input "f. 9" at bounding box center [602, 286] width 1 height 4
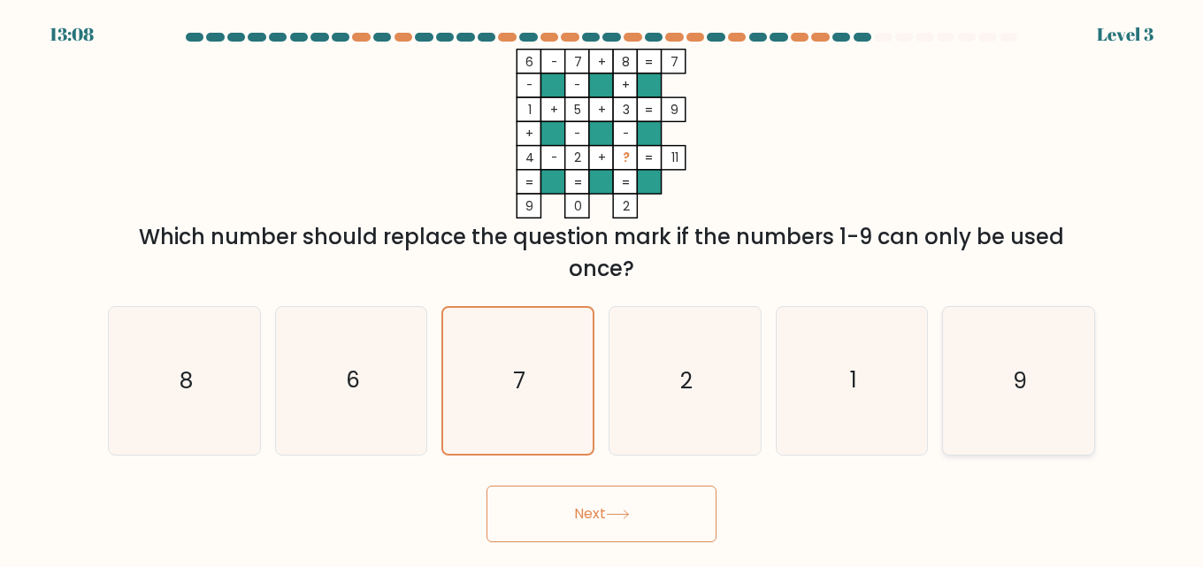
radio input "true"
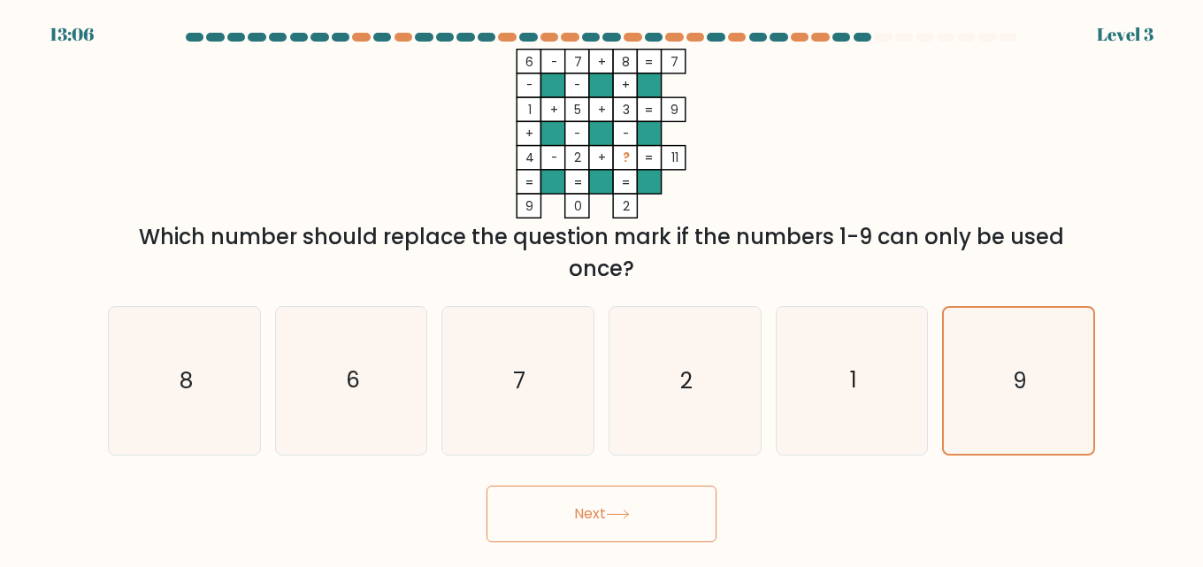
click at [653, 515] on button "Next" at bounding box center [602, 514] width 230 height 57
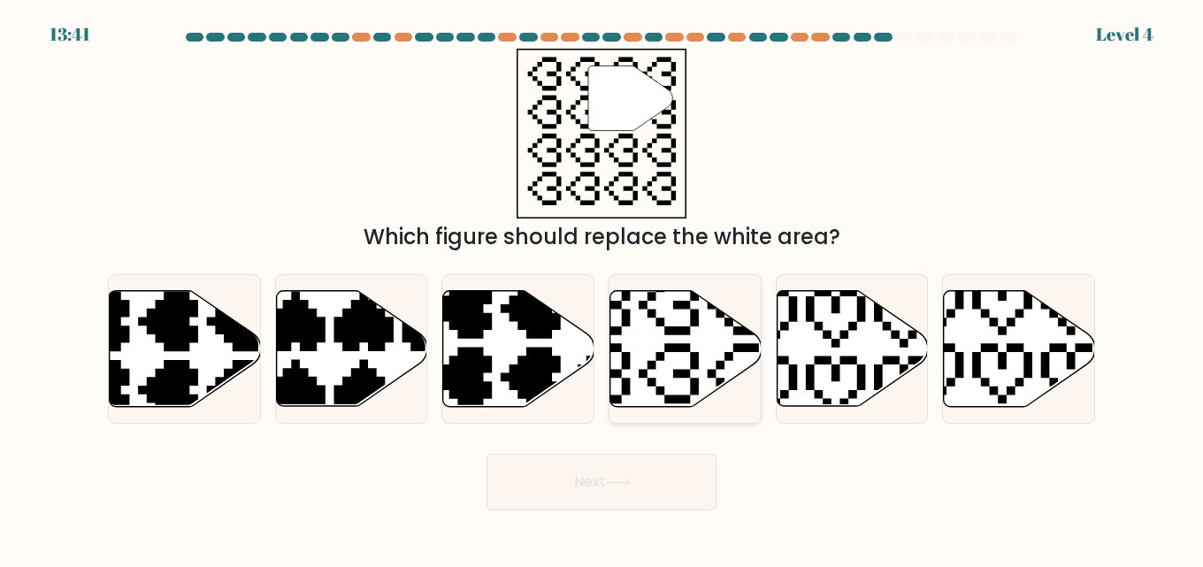
click at [653, 355] on icon at bounding box center [686, 349] width 151 height 116
click at [603, 288] on input "d." at bounding box center [602, 286] width 1 height 4
radio input "true"
click at [622, 480] on icon at bounding box center [618, 483] width 24 height 10
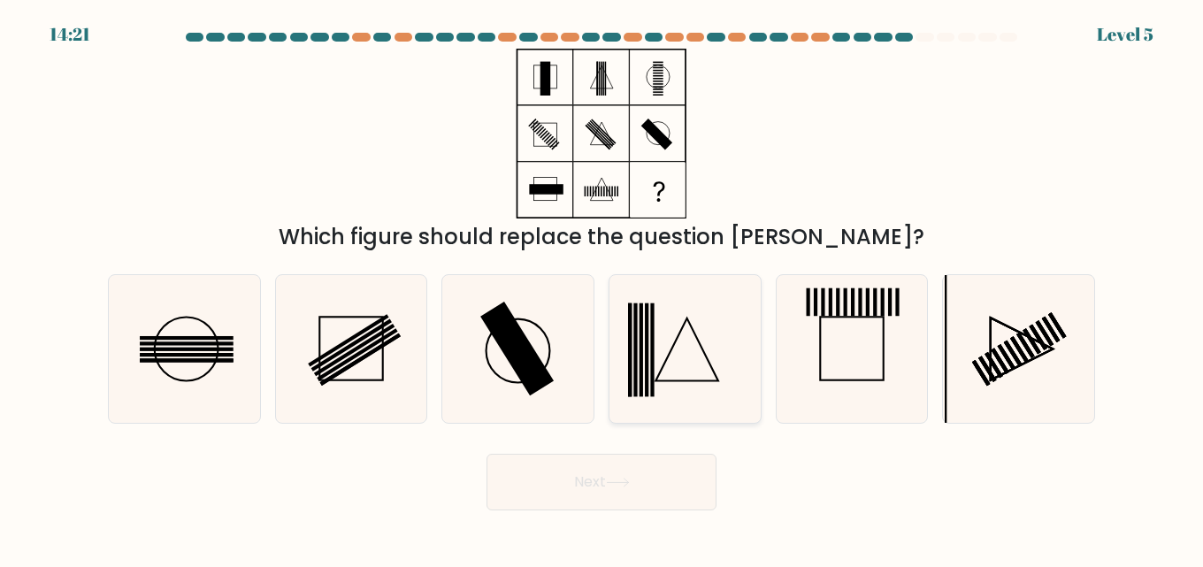
click at [673, 357] on icon at bounding box center [685, 349] width 148 height 148
click at [603, 288] on input "d." at bounding box center [602, 286] width 1 height 4
radio input "true"
click at [597, 503] on button "Next" at bounding box center [602, 482] width 230 height 57
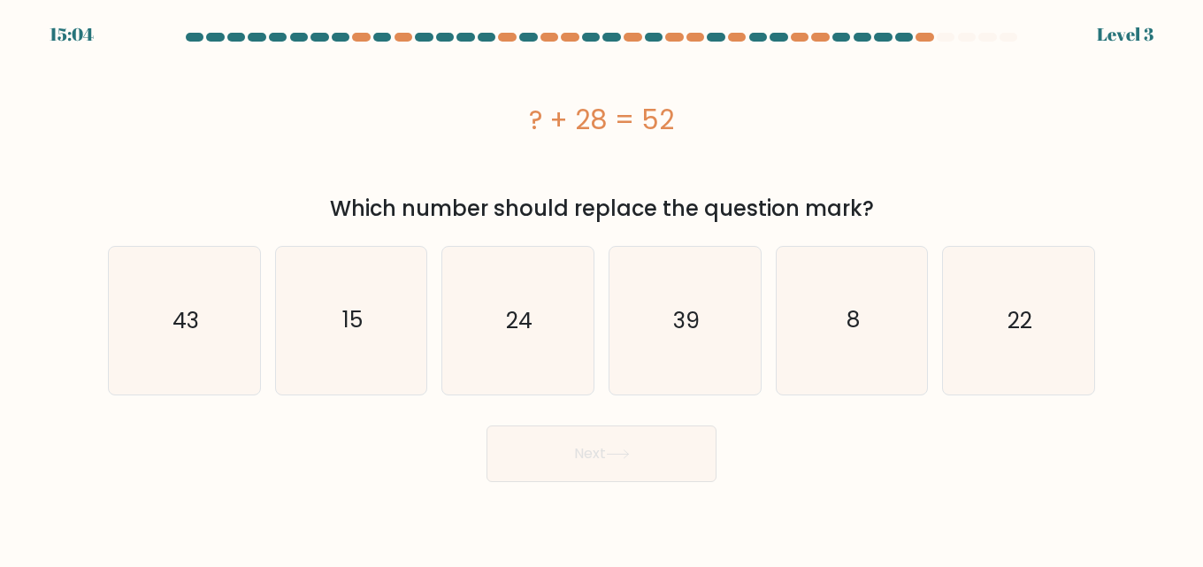
click at [597, 503] on body "15:04 Level 3 8" at bounding box center [601, 283] width 1203 height 567
click at [538, 334] on icon "24" at bounding box center [518, 321] width 148 height 148
click at [602, 288] on input "c. 24" at bounding box center [602, 286] width 1 height 4
radio input "true"
click at [589, 454] on button "Next" at bounding box center [602, 454] width 230 height 57
